Goal: Manage account settings

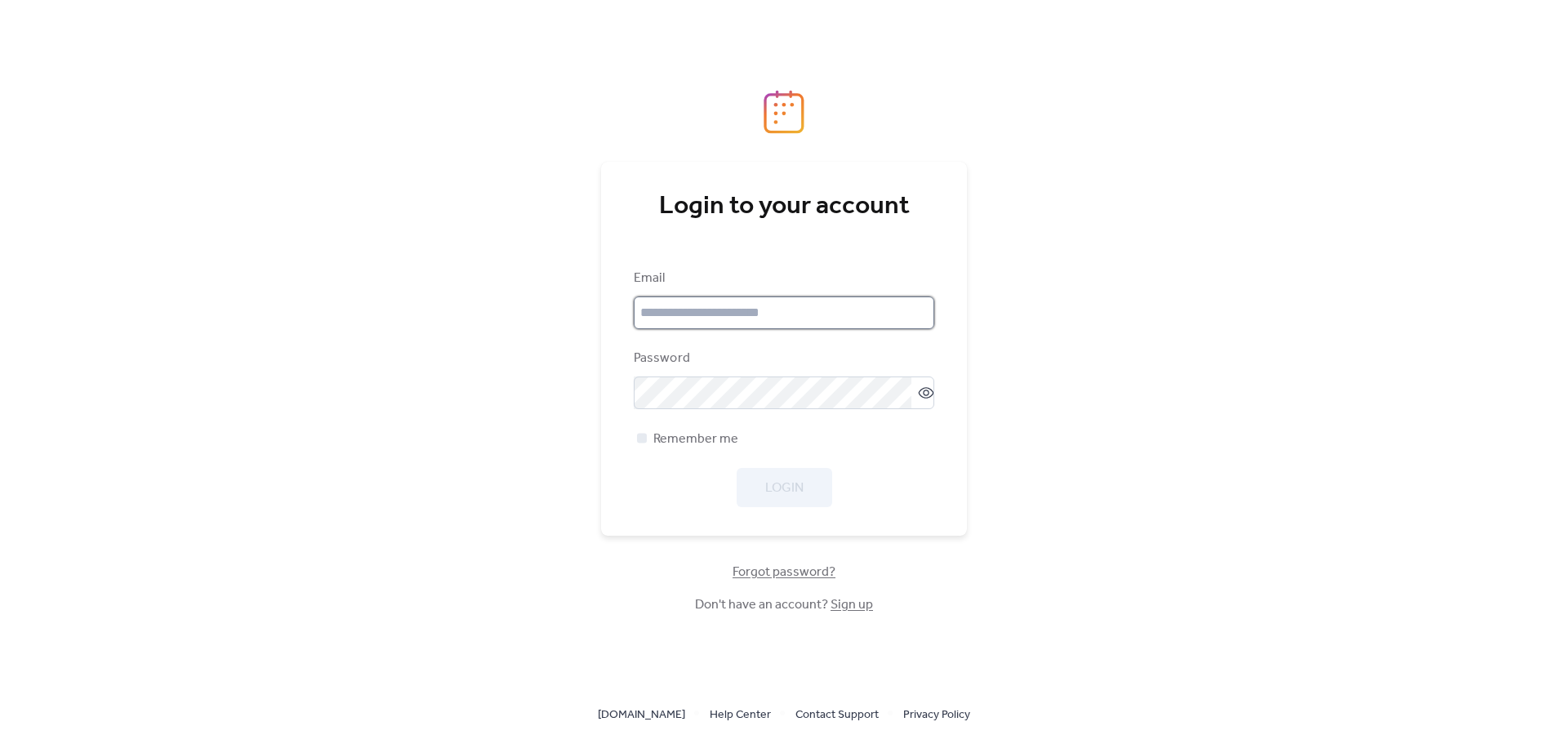
click at [766, 317] on input "email" at bounding box center [784, 313] width 301 height 32
type input "**********"
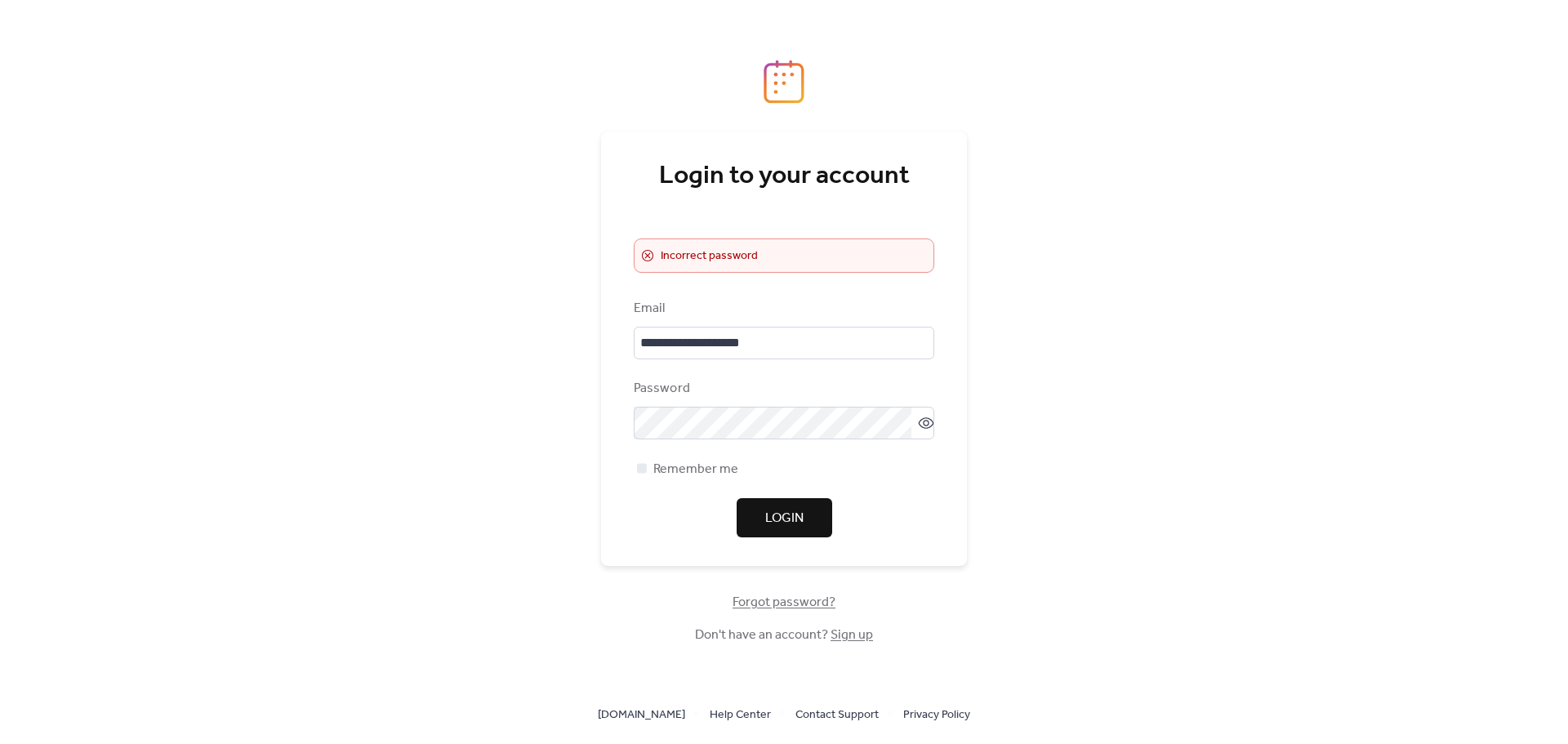
click at [703, 441] on div "**********" at bounding box center [784, 418] width 301 height 239
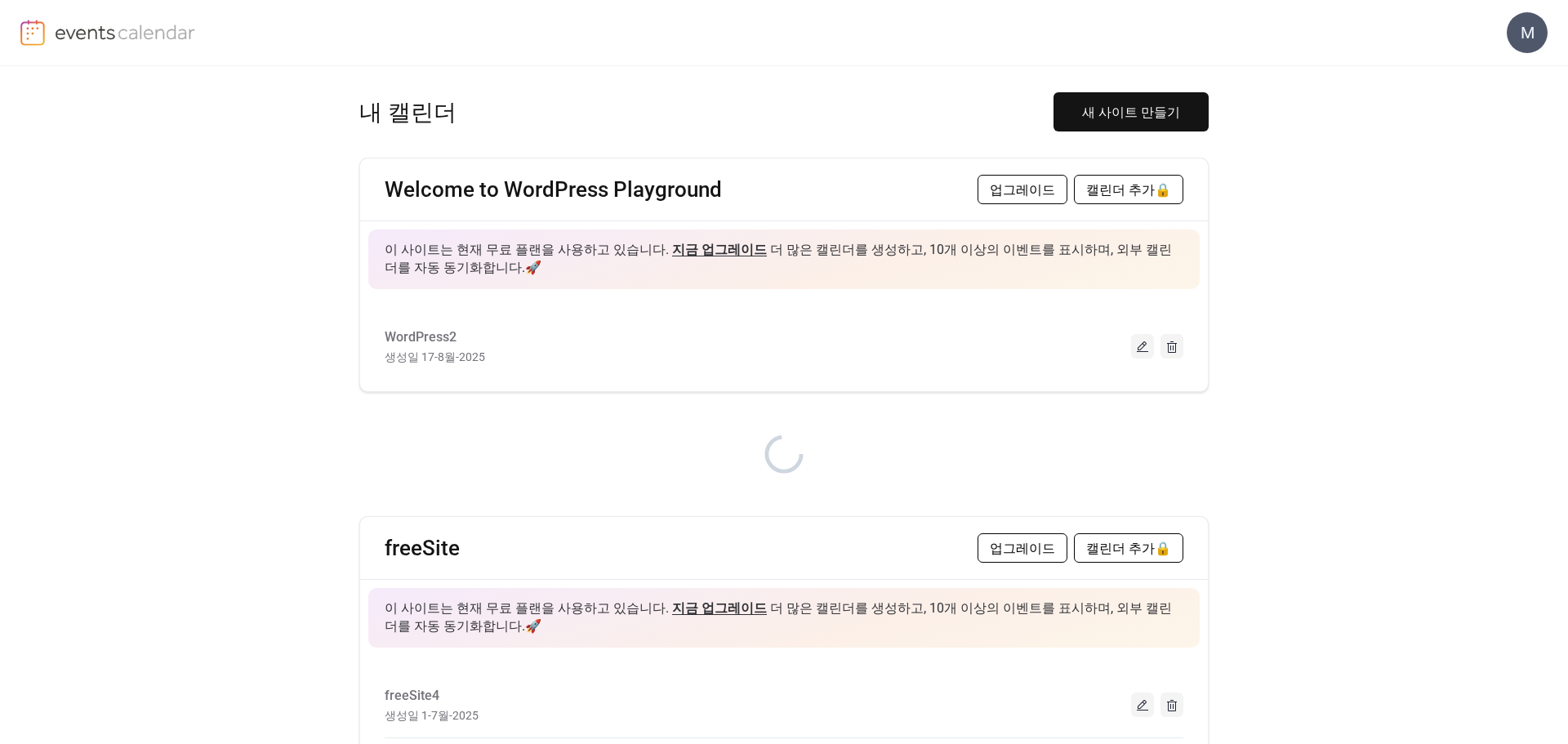
click at [1546, 26] on div "M" at bounding box center [1527, 32] width 41 height 41
click at [1523, 73] on link "계정" at bounding box center [1508, 72] width 78 height 32
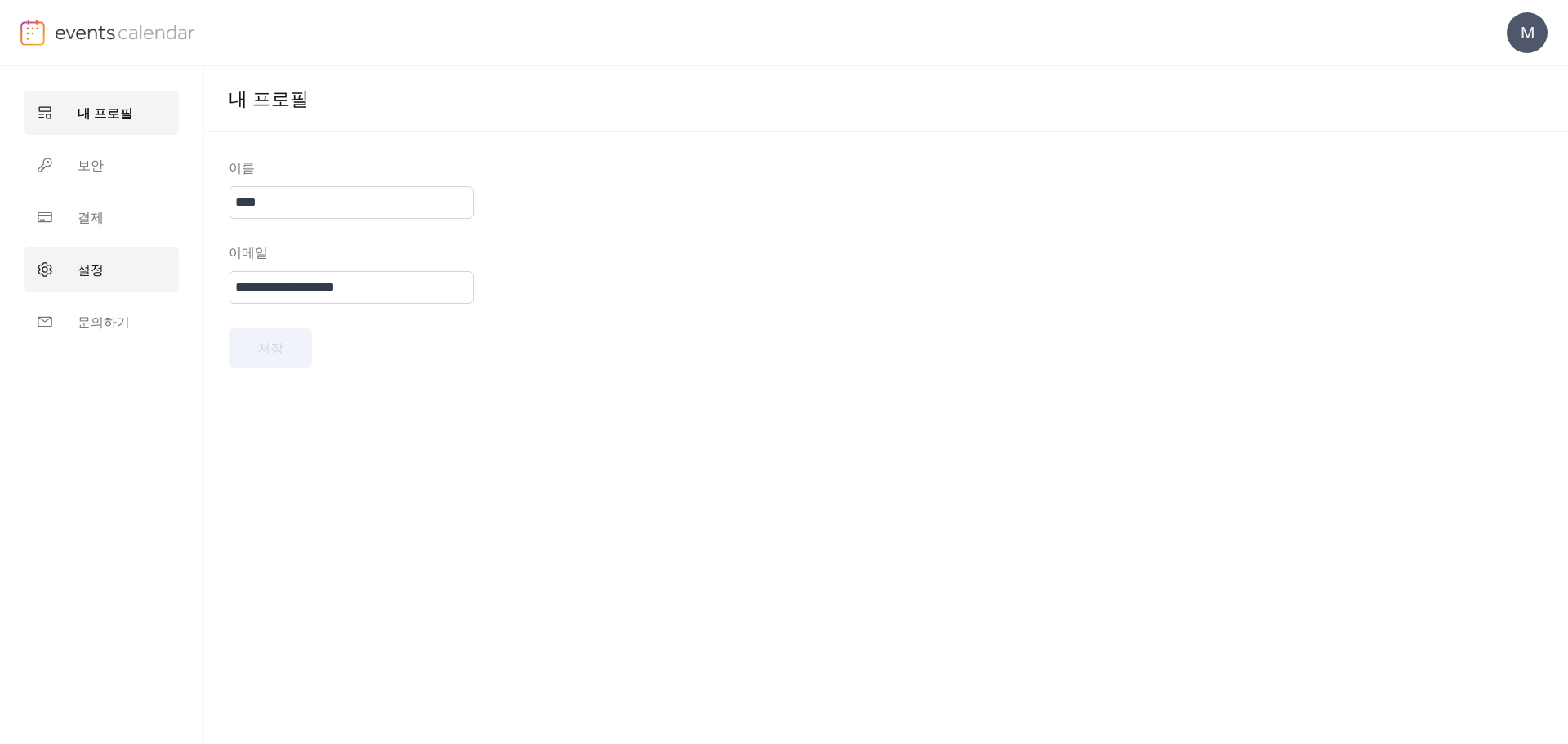
click at [100, 278] on span "설정" at bounding box center [90, 270] width 26 height 20
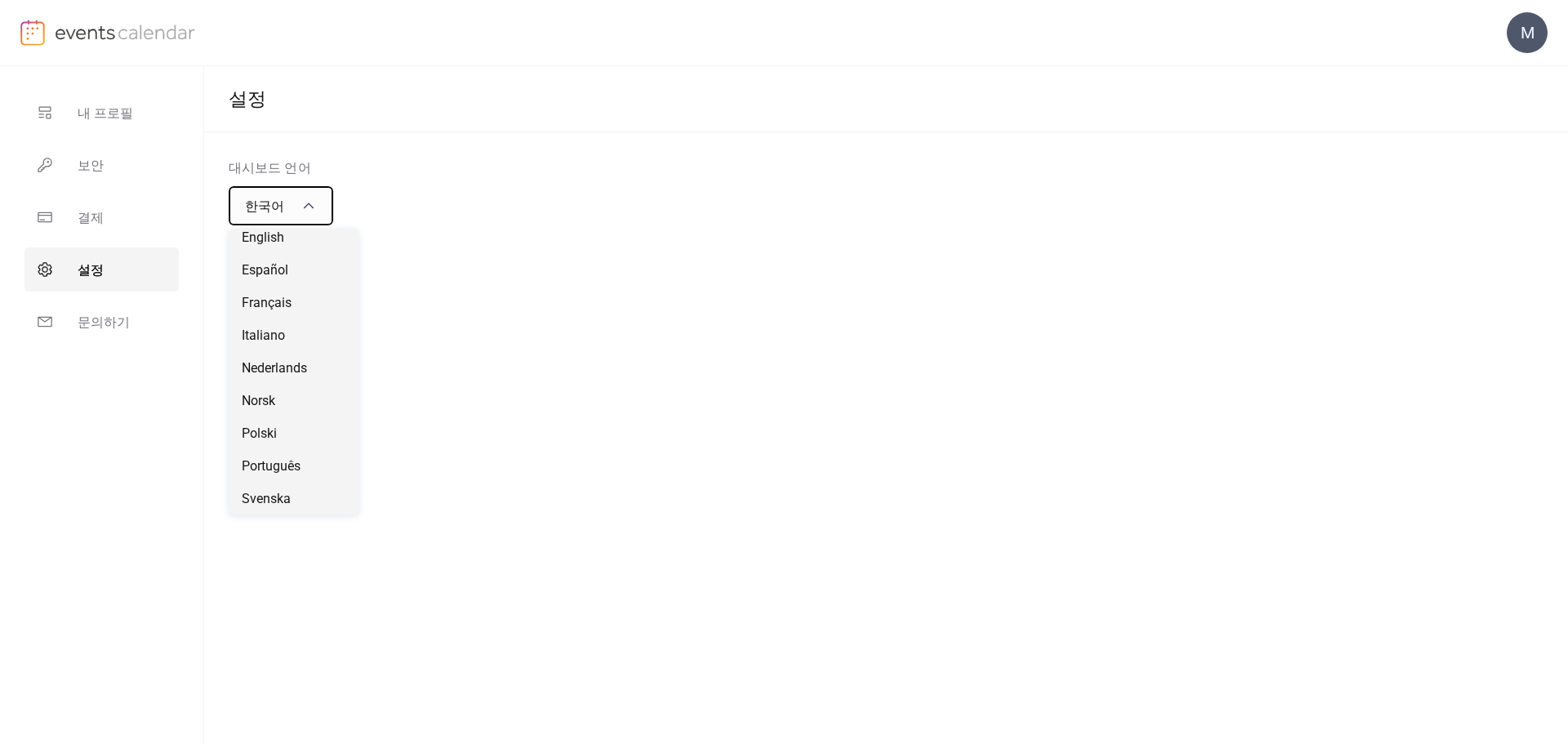
scroll to position [465, 0]
click at [280, 365] on div "עברית" at bounding box center [293, 367] width 130 height 32
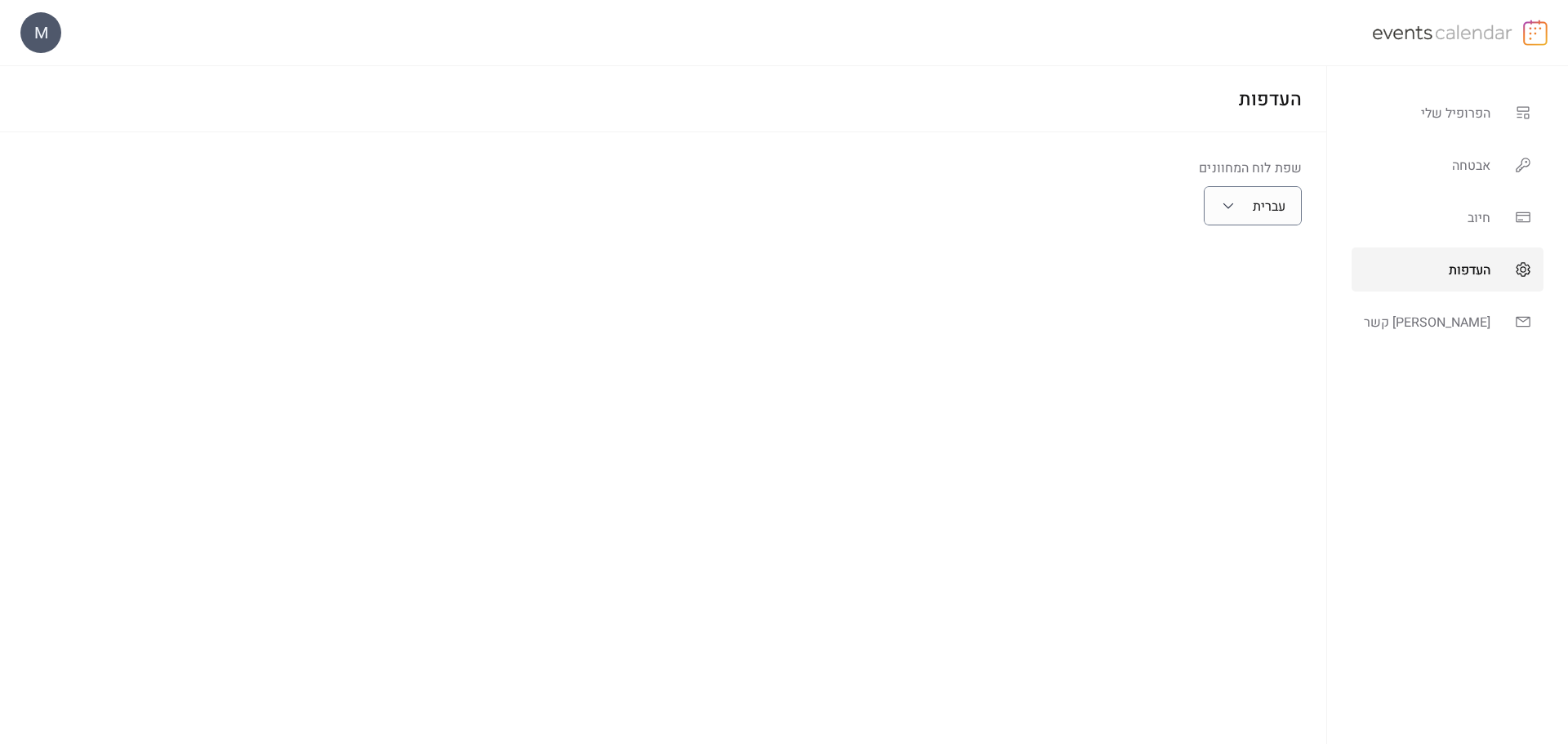
click at [1537, 29] on img at bounding box center [1535, 32] width 25 height 26
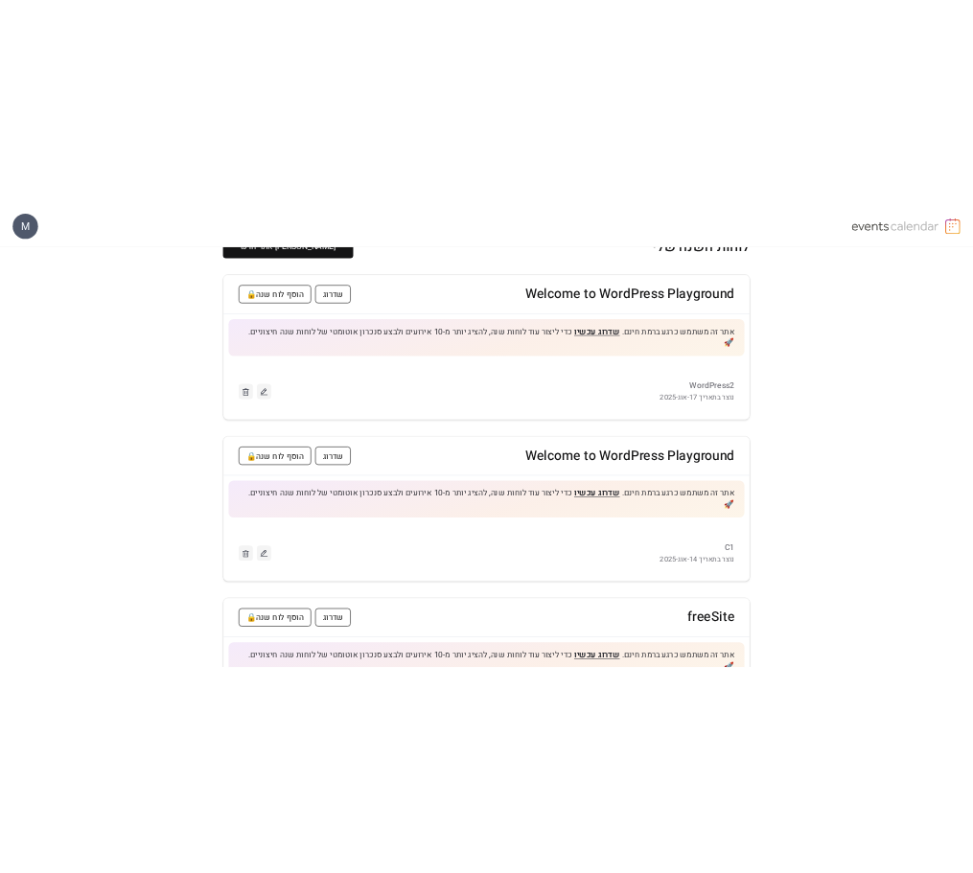
scroll to position [96, 0]
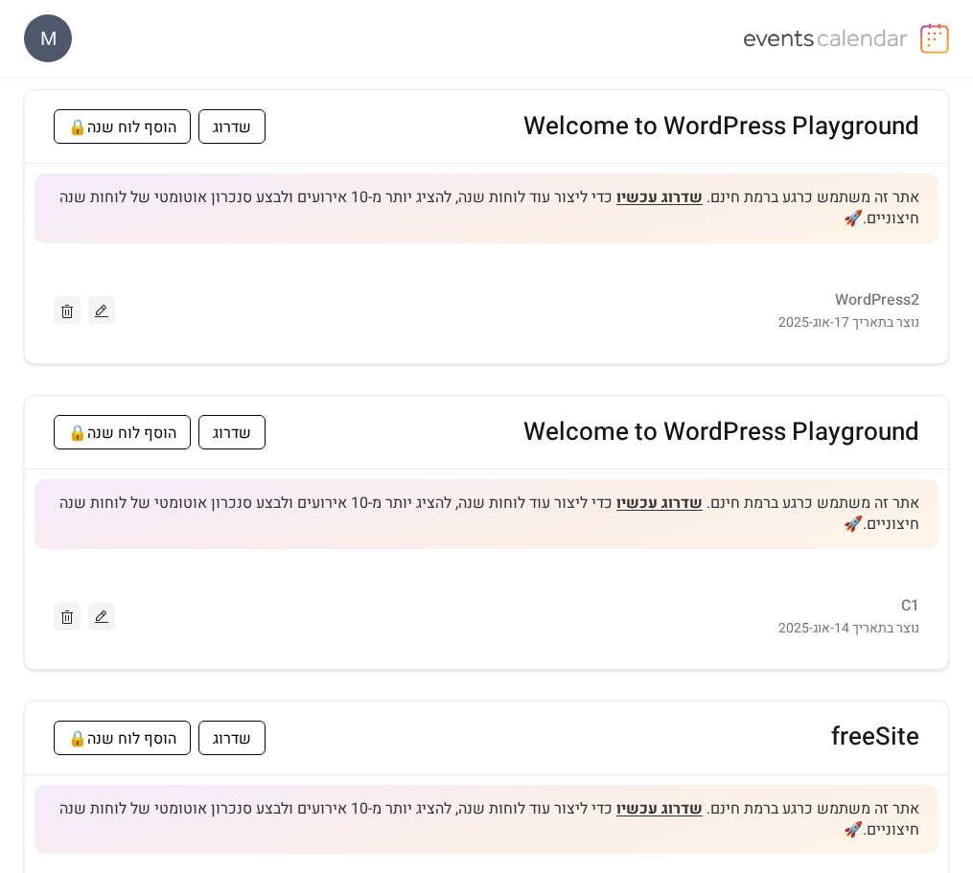
click at [929, 34] on img at bounding box center [934, 38] width 29 height 31
click at [929, 46] on img at bounding box center [934, 38] width 29 height 31
click at [53, 49] on div "M" at bounding box center [48, 38] width 48 height 48
click at [54, 170] on span "התנתקות" at bounding box center [27, 170] width 57 height 23
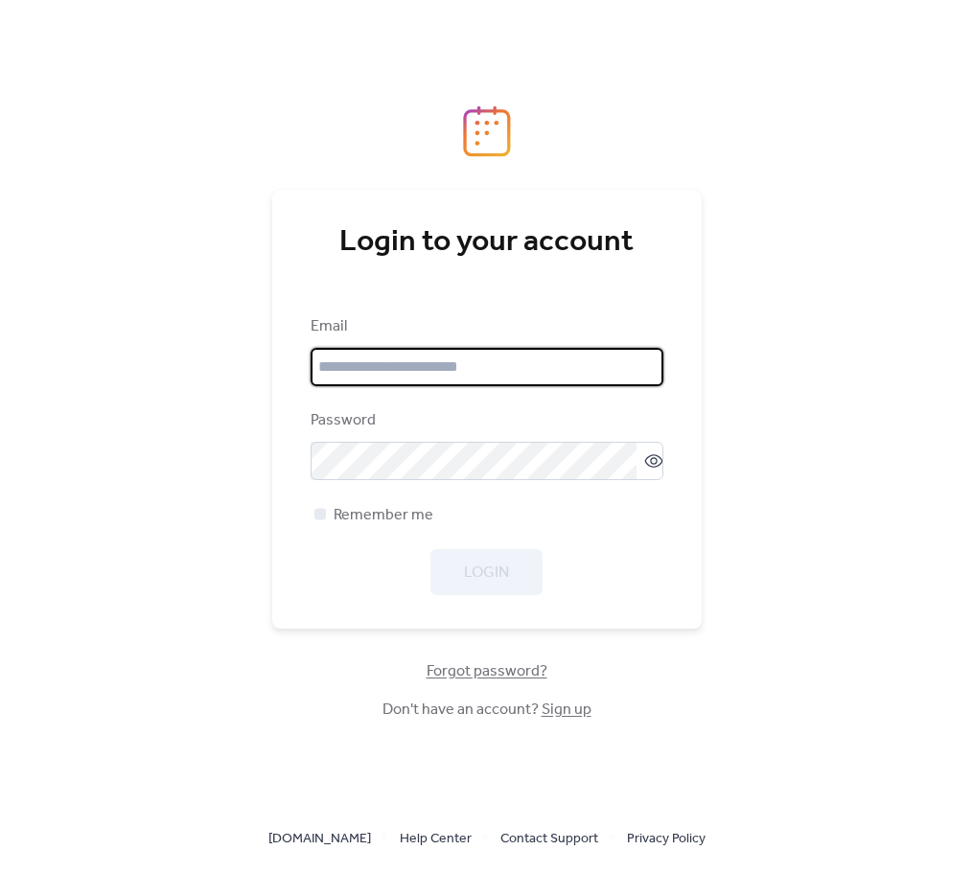
click at [442, 366] on input "email" at bounding box center [486, 367] width 353 height 38
type input "**********"
